Goal: Check status: Check status

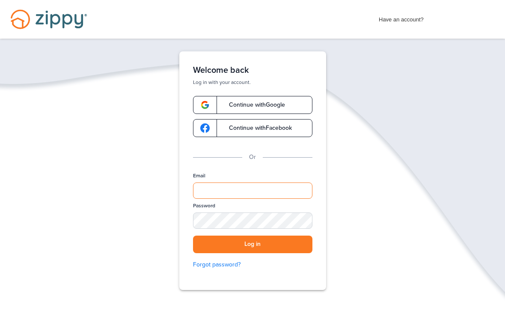
click at [247, 192] on input "Email" at bounding box center [252, 190] width 119 height 16
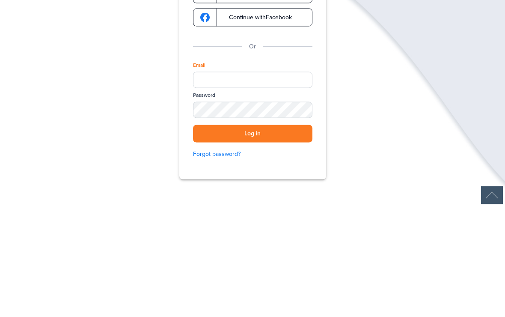
click at [270, 236] on button "Log in" at bounding box center [252, 245] width 119 height 18
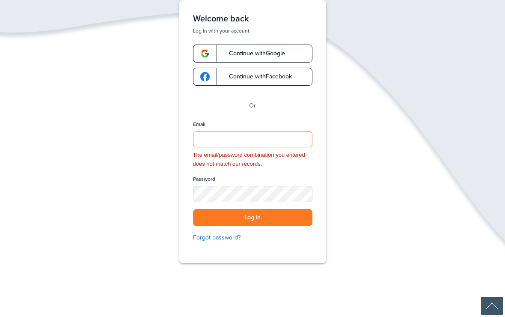
click at [251, 142] on input "Email" at bounding box center [252, 139] width 119 height 16
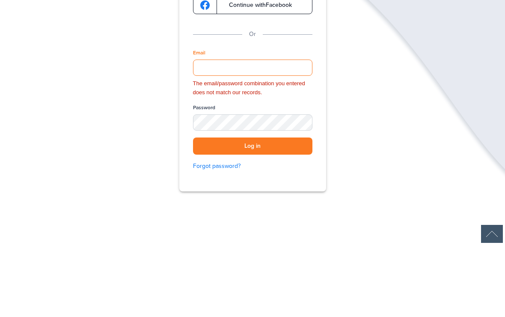
type input "**********"
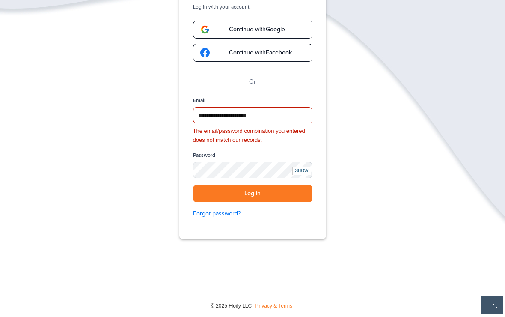
click at [271, 194] on button "Log in" at bounding box center [252, 194] width 119 height 18
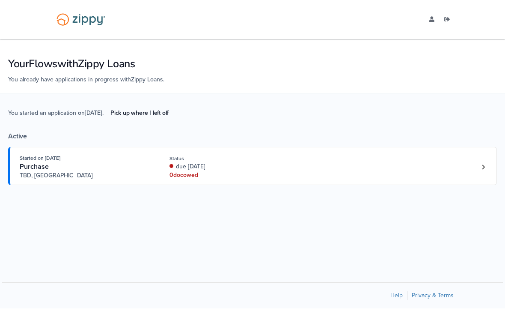
click at [478, 169] on link "Loan number 4260578" at bounding box center [483, 167] width 13 height 13
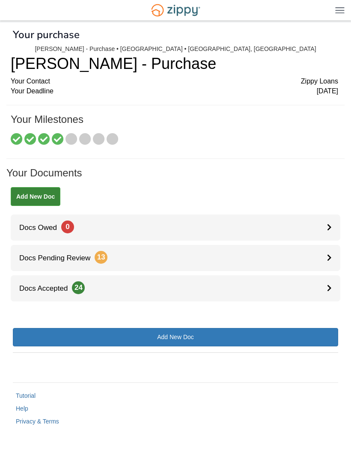
click at [58, 140] on icon at bounding box center [58, 140] width 12 height 12
click at [72, 136] on icon at bounding box center [72, 140] width 12 height 12
click at [87, 139] on icon at bounding box center [85, 140] width 12 height 12
click at [99, 136] on icon at bounding box center [99, 140] width 12 height 12
click at [116, 142] on icon at bounding box center [113, 140] width 12 height 12
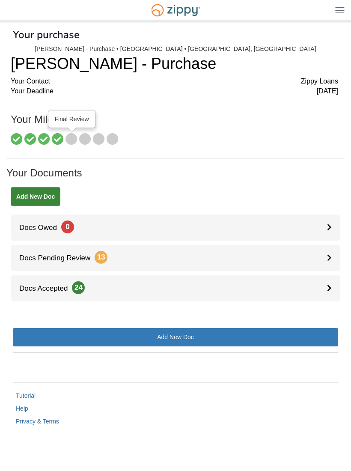
click at [71, 137] on icon at bounding box center [72, 140] width 12 height 12
click at [332, 268] on div at bounding box center [333, 258] width 13 height 26
click at [159, 51] on div "[PERSON_NAME] - Purchase • [GEOGRAPHIC_DATA] • [GEOGRAPHIC_DATA], [GEOGRAPHIC_D…" at bounding box center [175, 48] width 281 height 7
click at [156, 50] on div "[PERSON_NAME] - Purchase • [GEOGRAPHIC_DATA] • [GEOGRAPHIC_DATA], [GEOGRAPHIC_D…" at bounding box center [175, 48] width 281 height 7
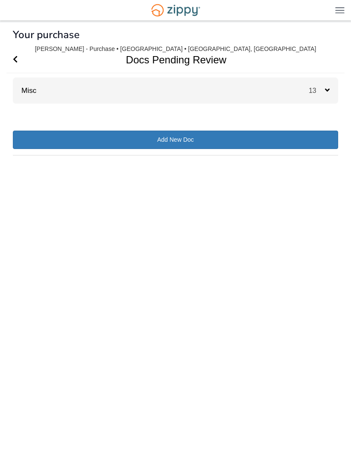
click at [319, 91] on span "13" at bounding box center [317, 90] width 16 height 7
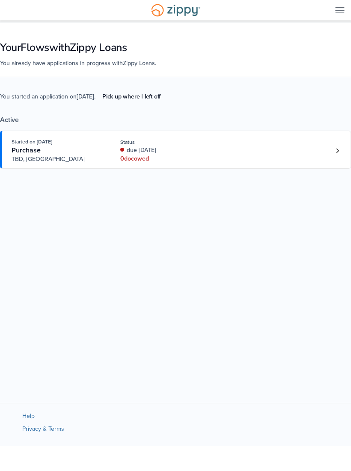
click at [132, 97] on link "Pick up where I left off" at bounding box center [132, 97] width 72 height 14
